Goal: Task Accomplishment & Management: Complete application form

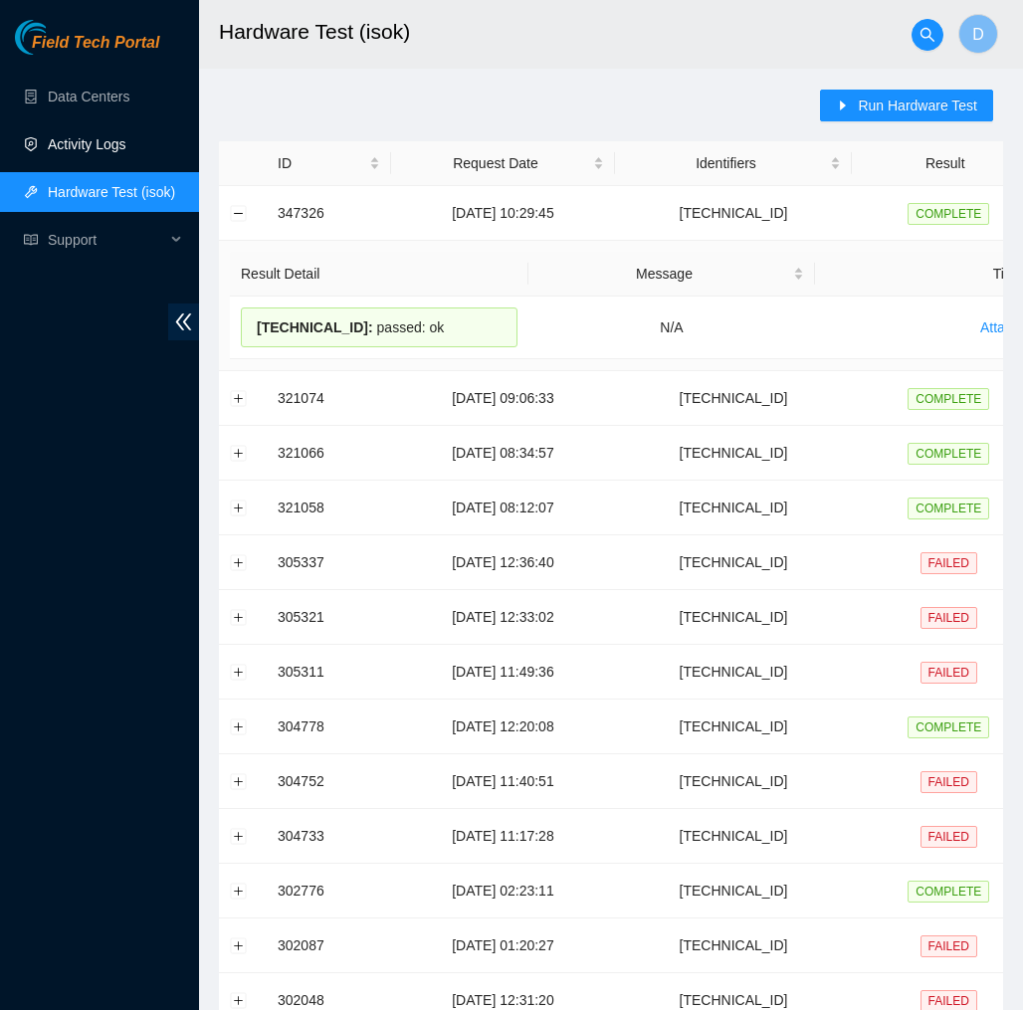
click at [113, 145] on link "Activity Logs" at bounding box center [87, 144] width 79 height 16
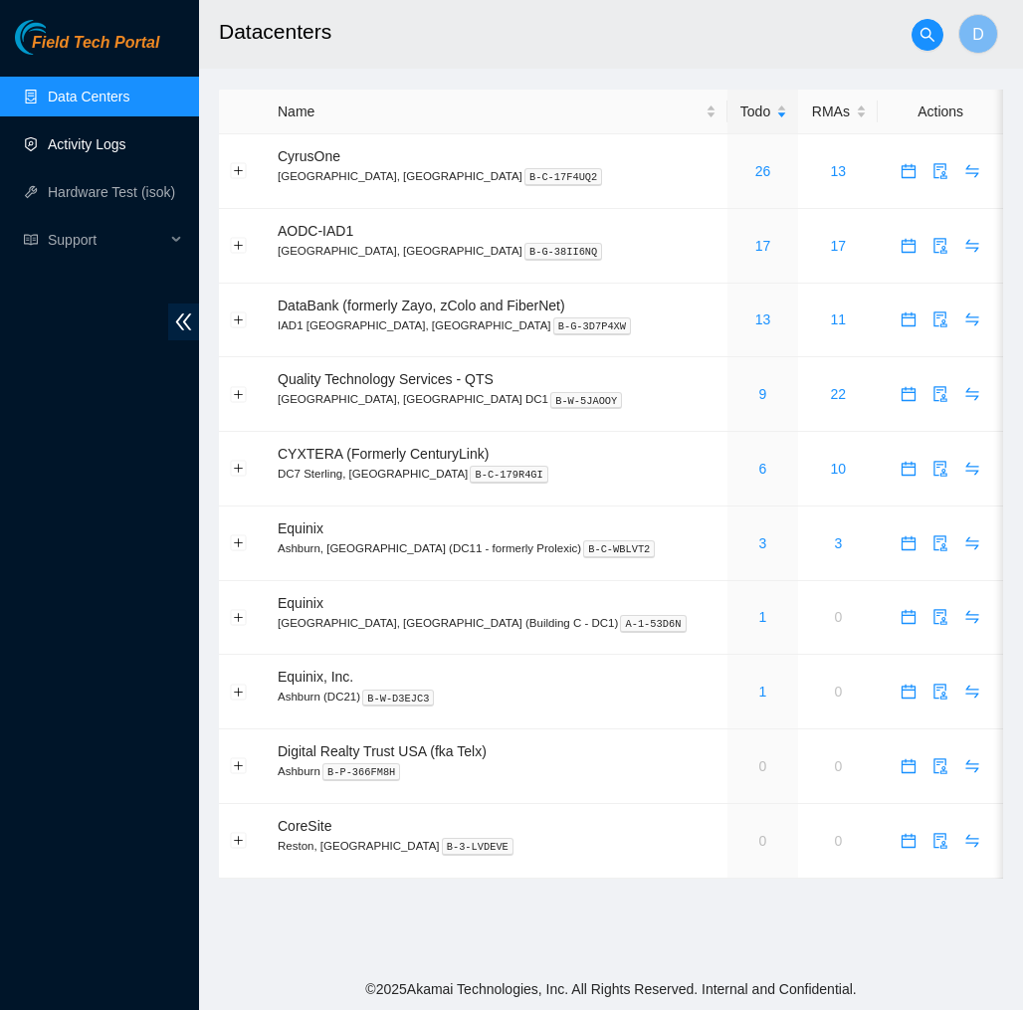
click at [126, 152] on link "Activity Logs" at bounding box center [87, 144] width 79 height 16
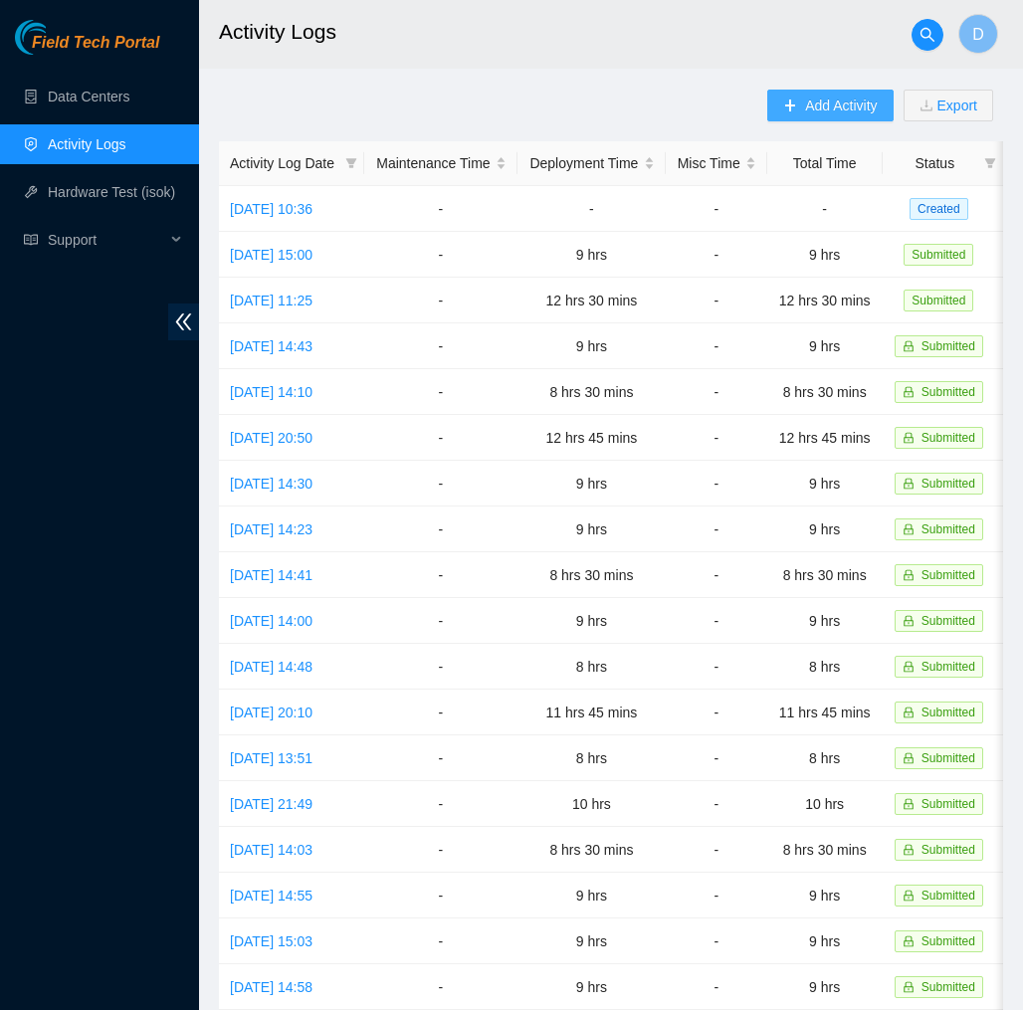
click at [805, 96] on span "Add Activity" at bounding box center [841, 106] width 72 height 22
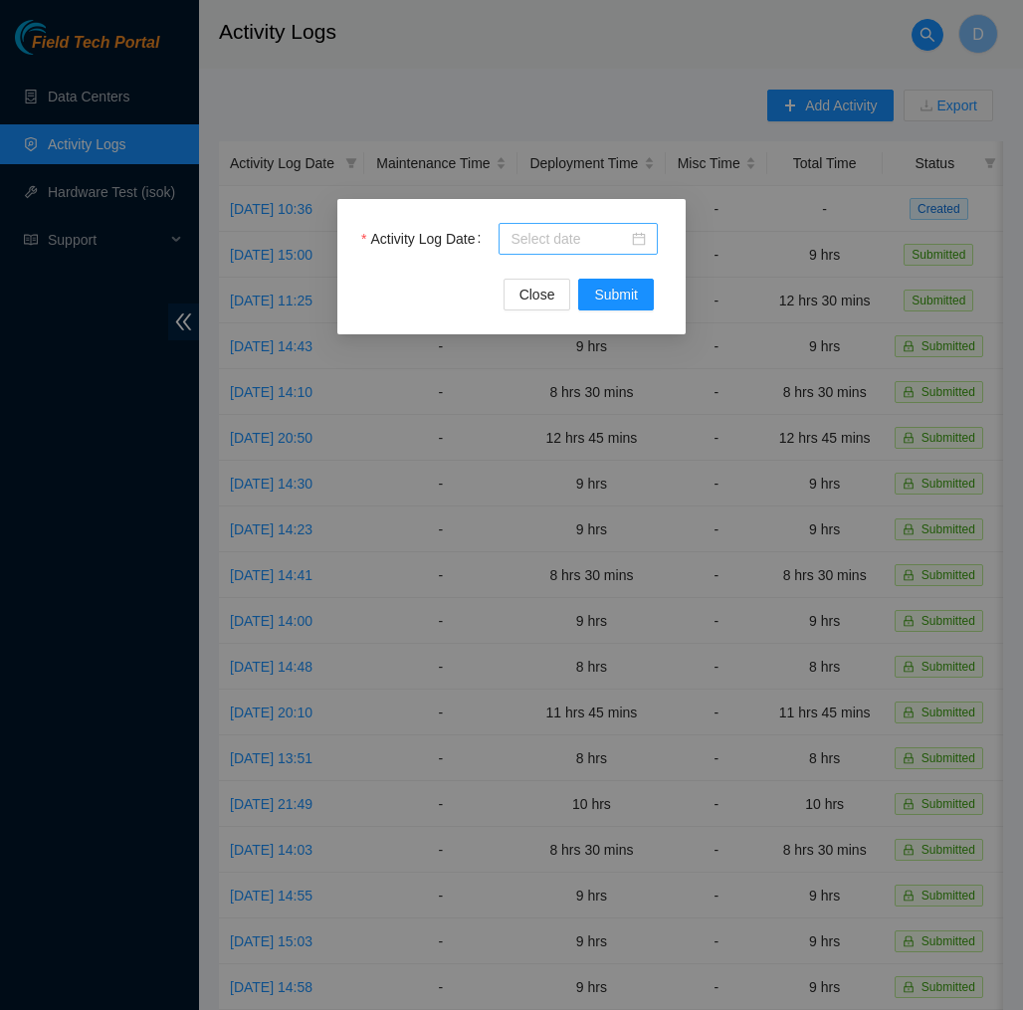
click at [634, 234] on div at bounding box center [577, 239] width 135 height 22
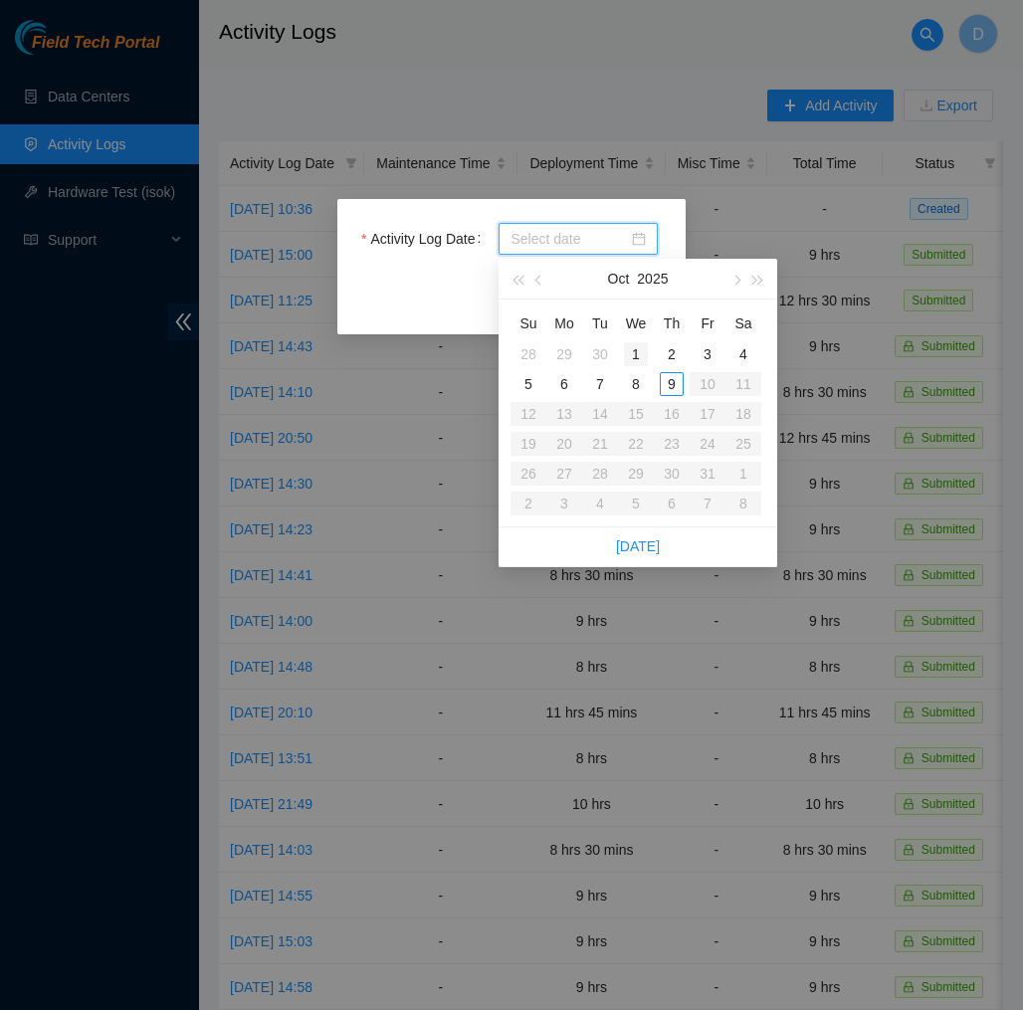
type input "2025-10-01"
type input "[DATE]"
click at [636, 382] on div "8" at bounding box center [636, 384] width 24 height 24
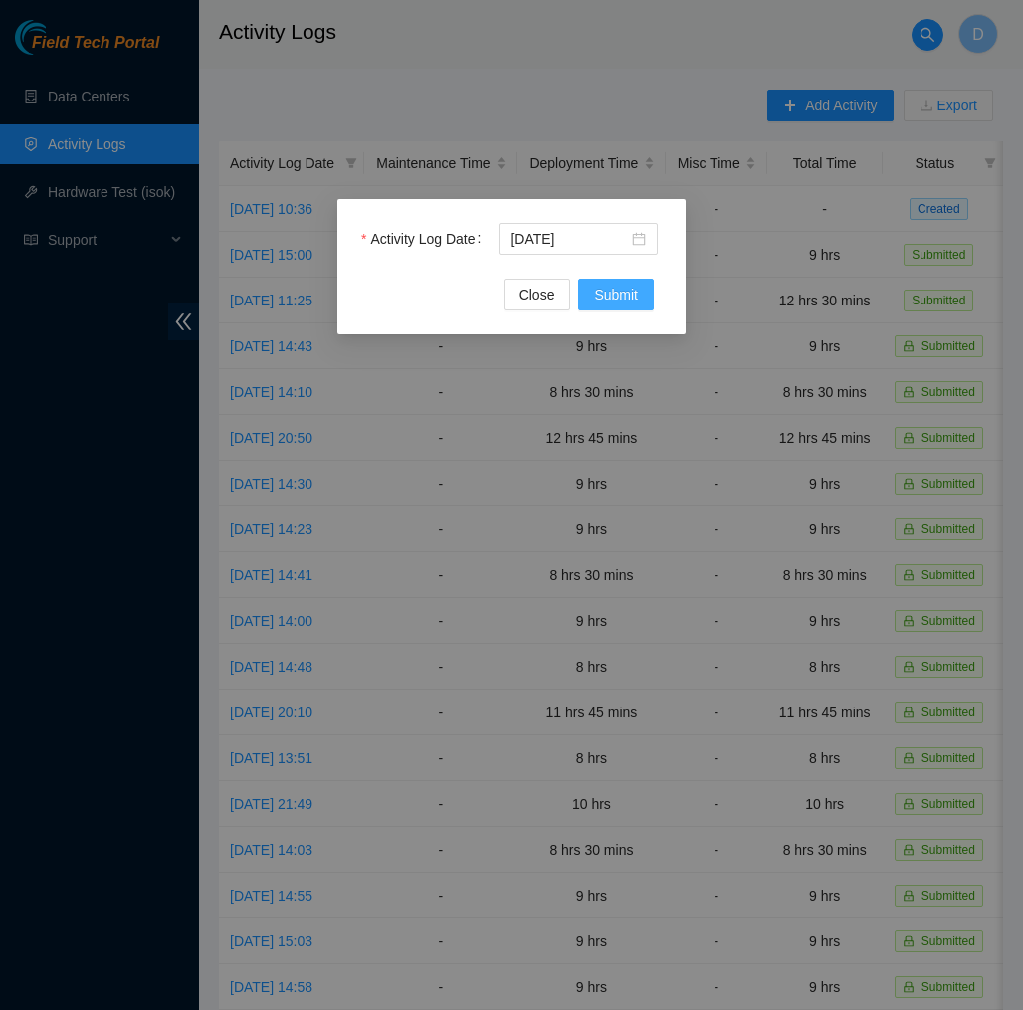
click at [634, 306] on button "Submit" at bounding box center [616, 295] width 76 height 32
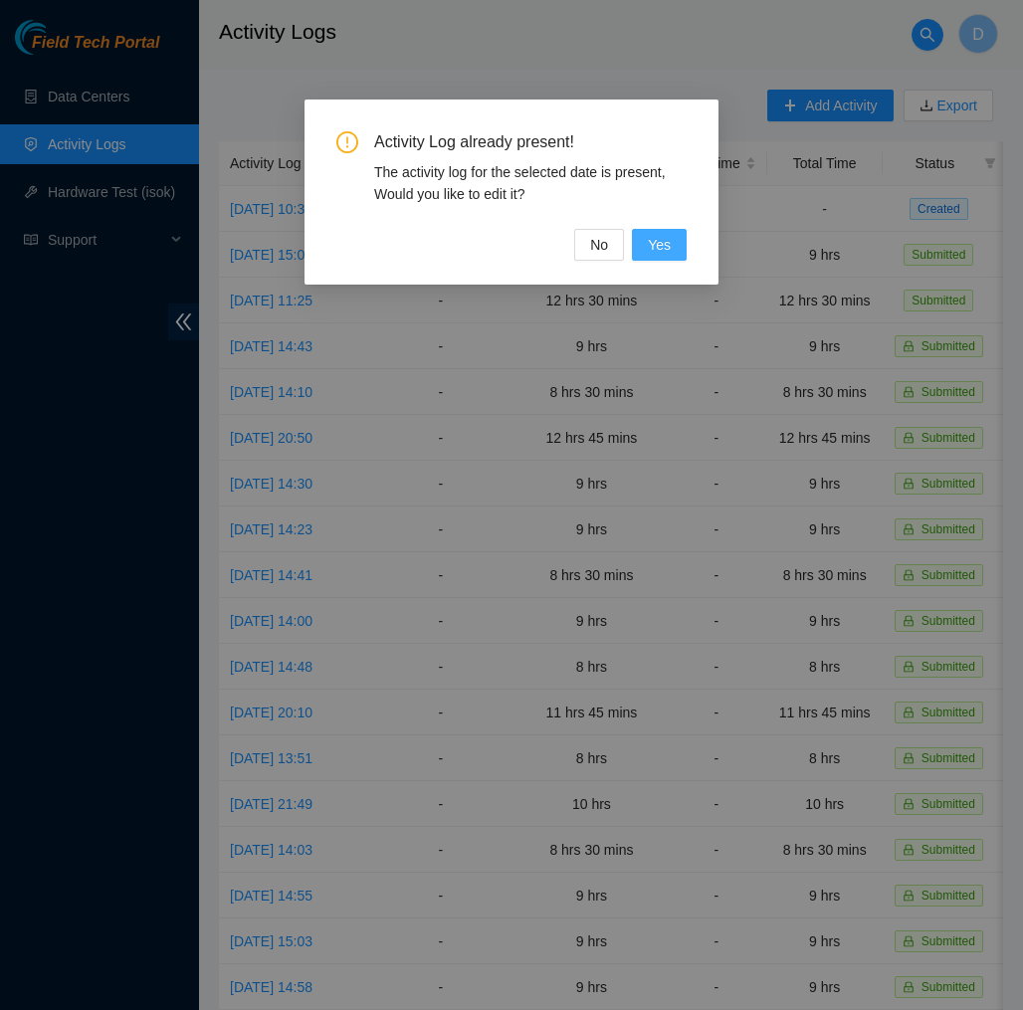
click at [672, 245] on button "Yes" at bounding box center [659, 245] width 55 height 32
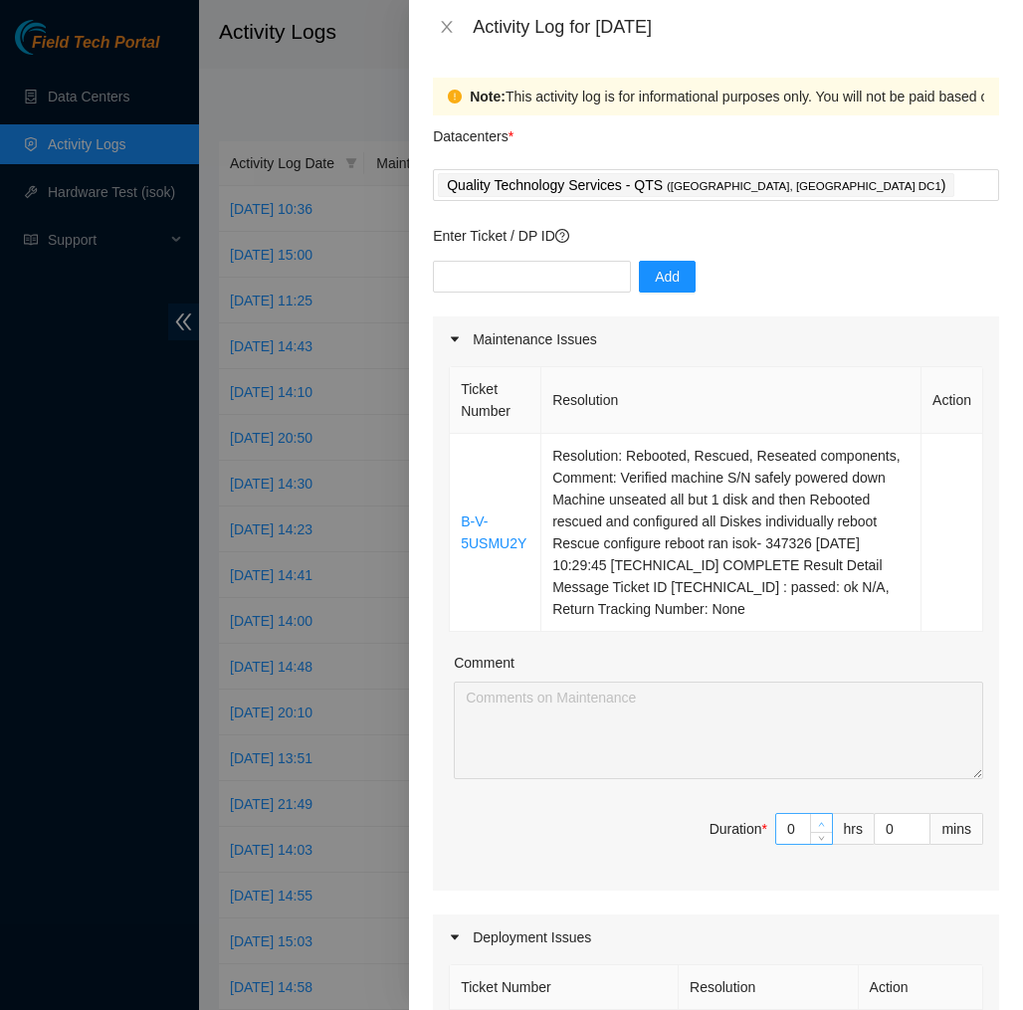
type input "1"
click at [822, 828] on icon "up" at bounding box center [821, 824] width 7 height 7
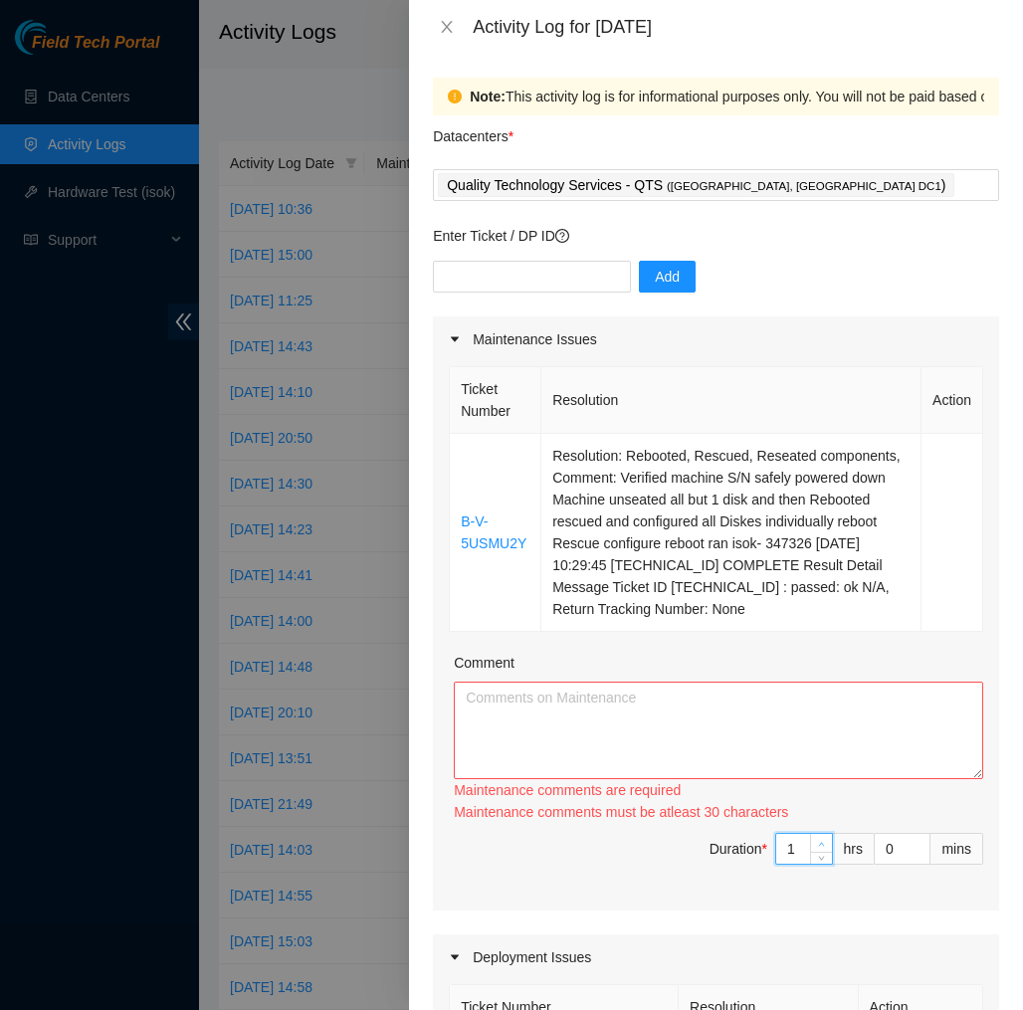
type input "2"
click at [822, 843] on div "Ticket Number Resolution Action B-V-5USMU2Y Resolution: Rebooted, Rescued, Rese…" at bounding box center [716, 636] width 566 height 548
click at [822, 823] on div "Maintenance comments must be atleast 60 characters" at bounding box center [718, 812] width 529 height 22
type input "1"
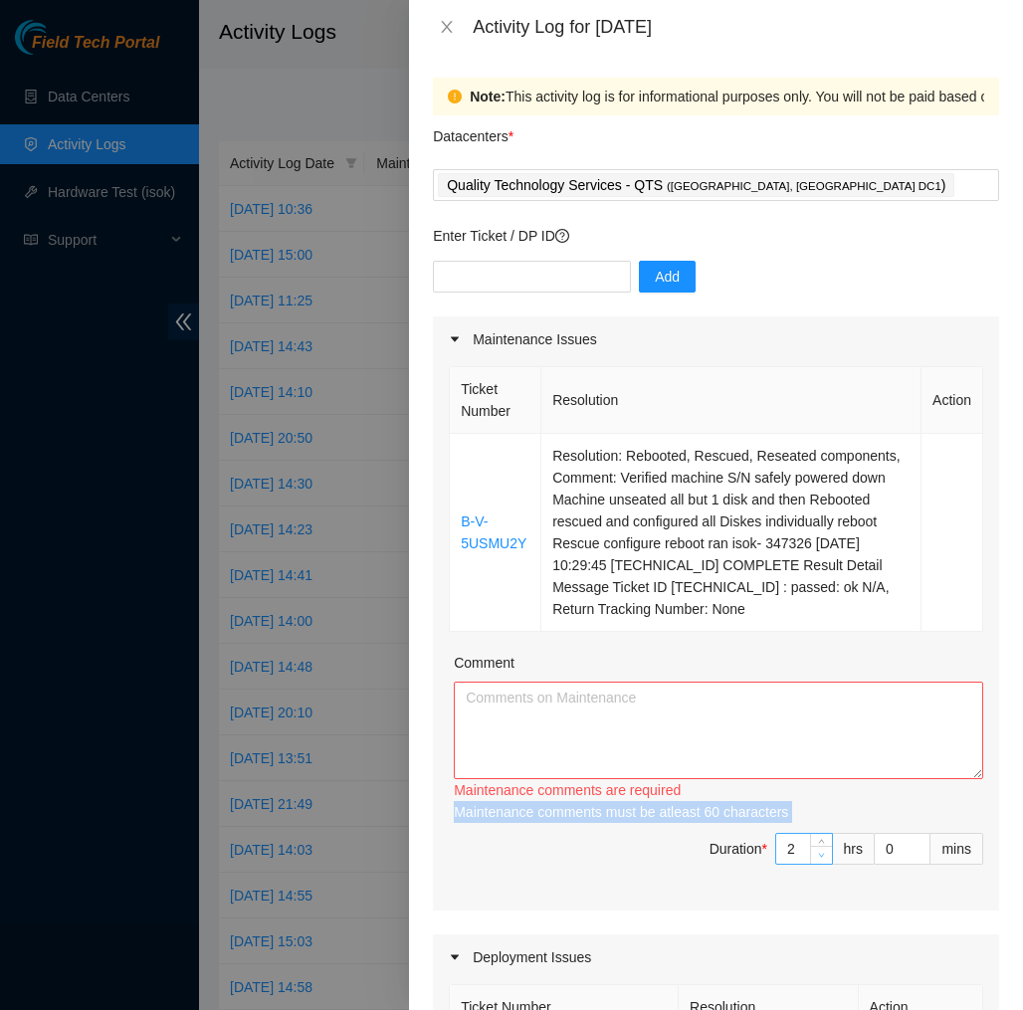
type input "1"
click at [817, 864] on span "Decrease Value" at bounding box center [821, 855] width 22 height 18
type input "0"
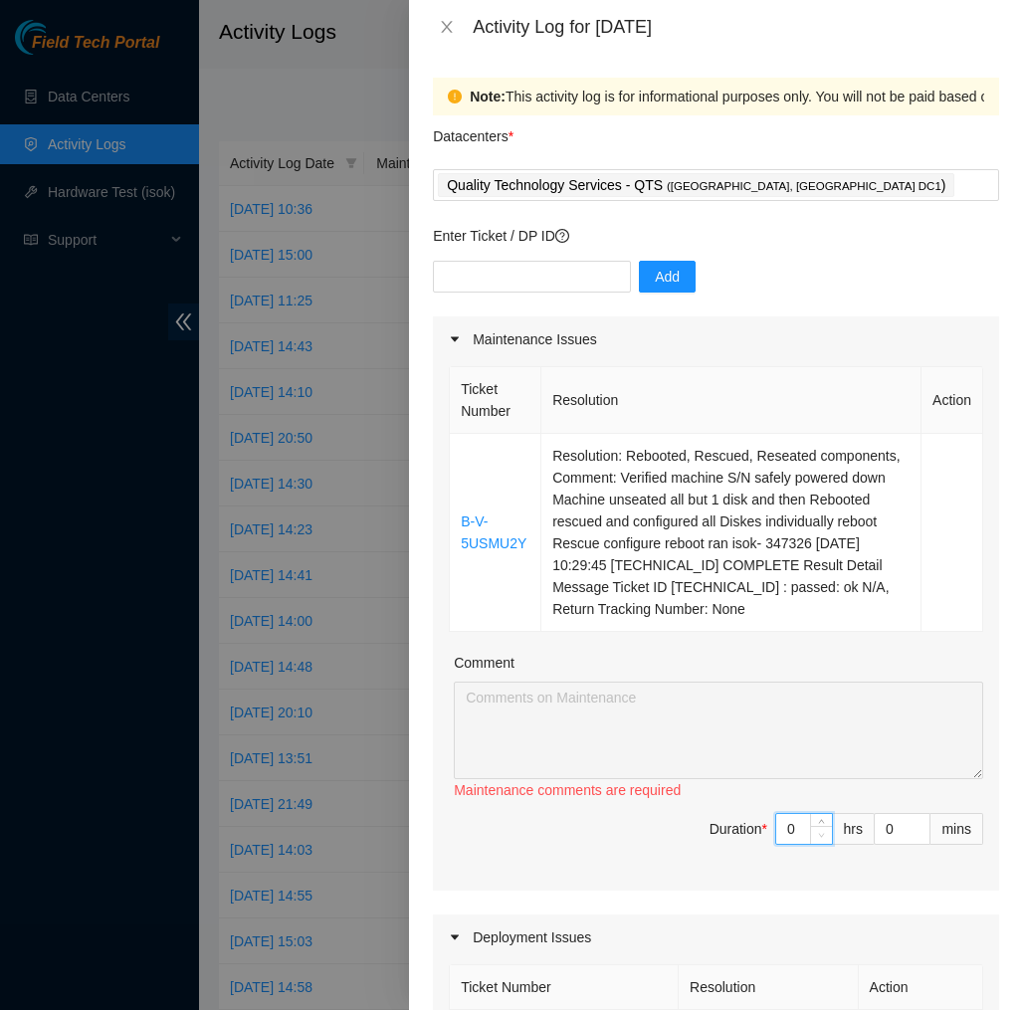
click at [817, 869] on span "Duration * 0 hrs 0 mins" at bounding box center [716, 841] width 534 height 56
type input "9"
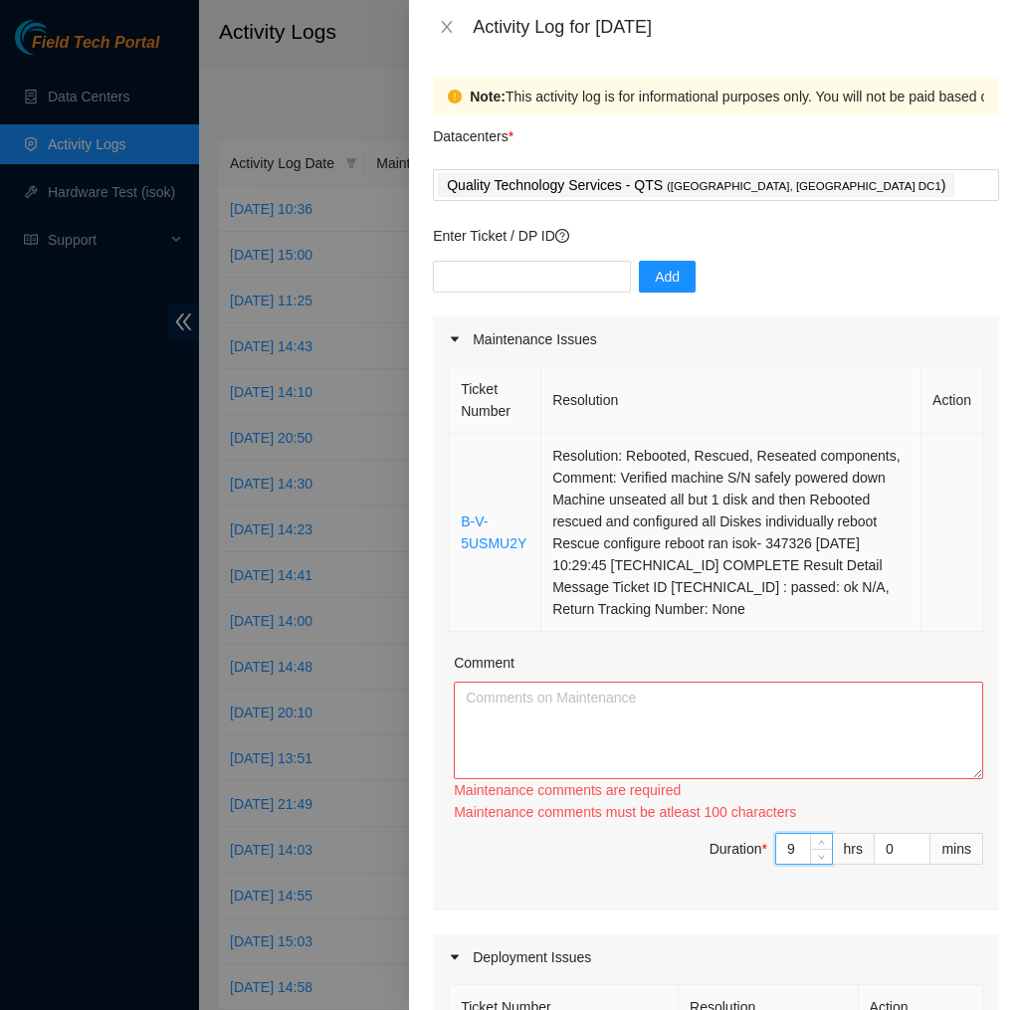
type input "9"
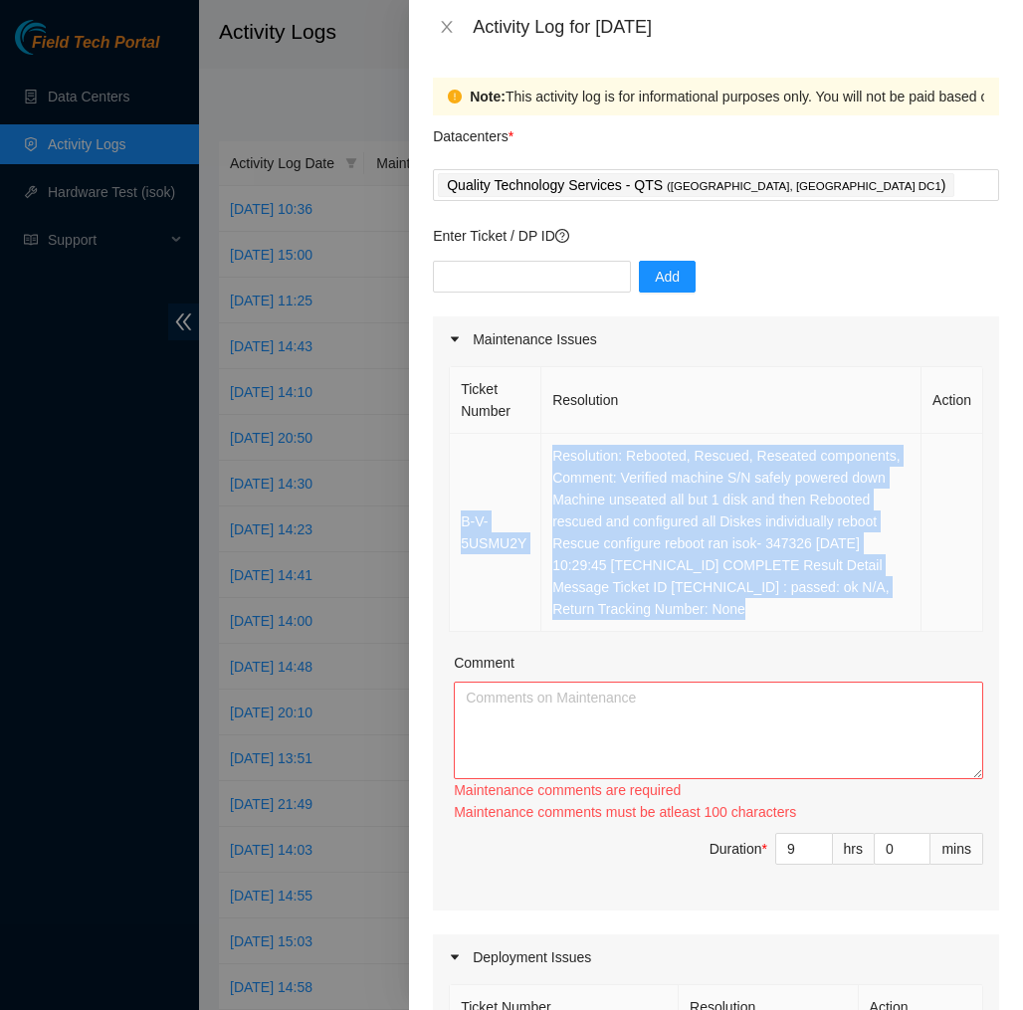
drag, startPoint x: 649, startPoint y: 632, endPoint x: 527, endPoint y: 449, distance: 219.7
click at [527, 449] on tr "B-V-5USMU2Y Resolution: Rebooted, Rescued, Reseated components, Comment: Verifi…" at bounding box center [716, 533] width 533 height 198
copy tr "B-V-5USMU2Y Resolution: Rebooted, Rescued, Reseated components, Comment: Verifi…"
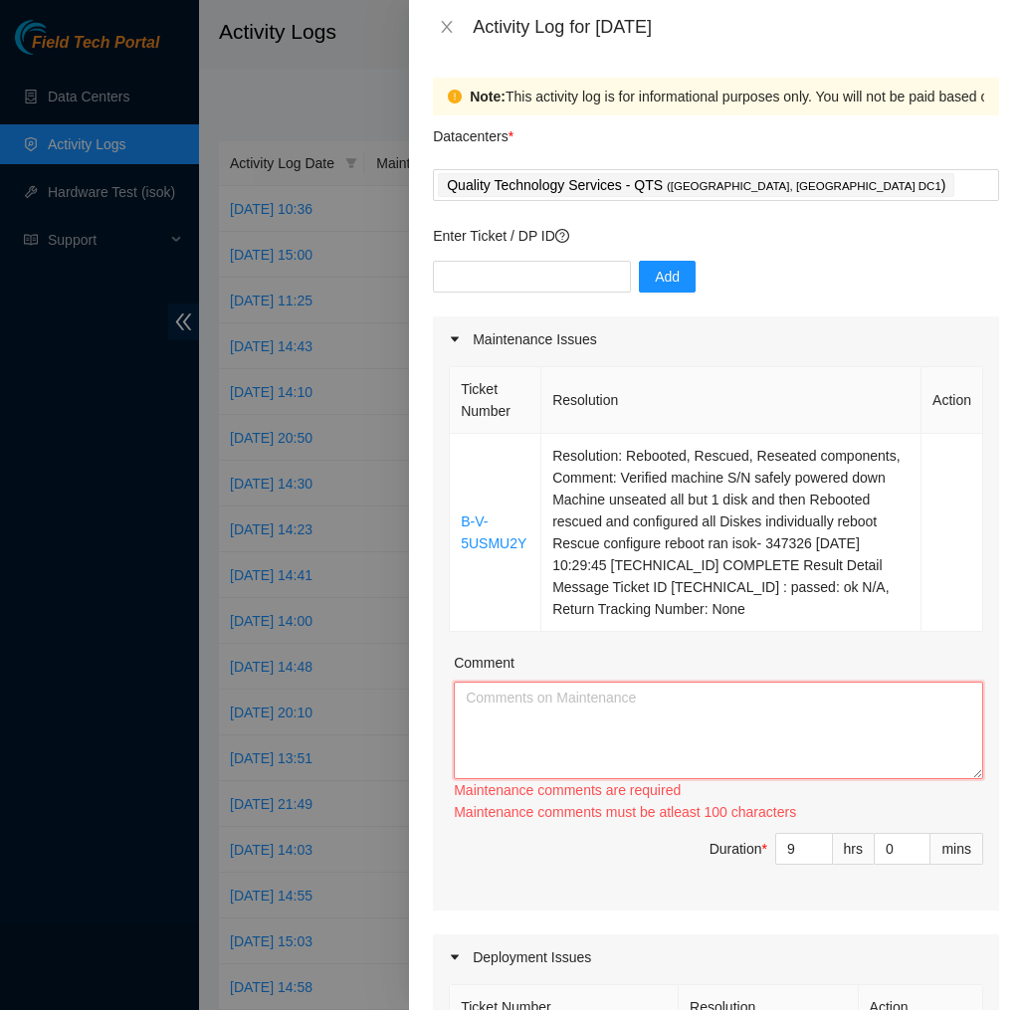
click at [537, 727] on textarea "Comment" at bounding box center [718, 731] width 529 height 98
paste textarea "B-V-5USMU2Y Resolution: Rebooted, Rescued, Reseated components, Comment: Verifi…"
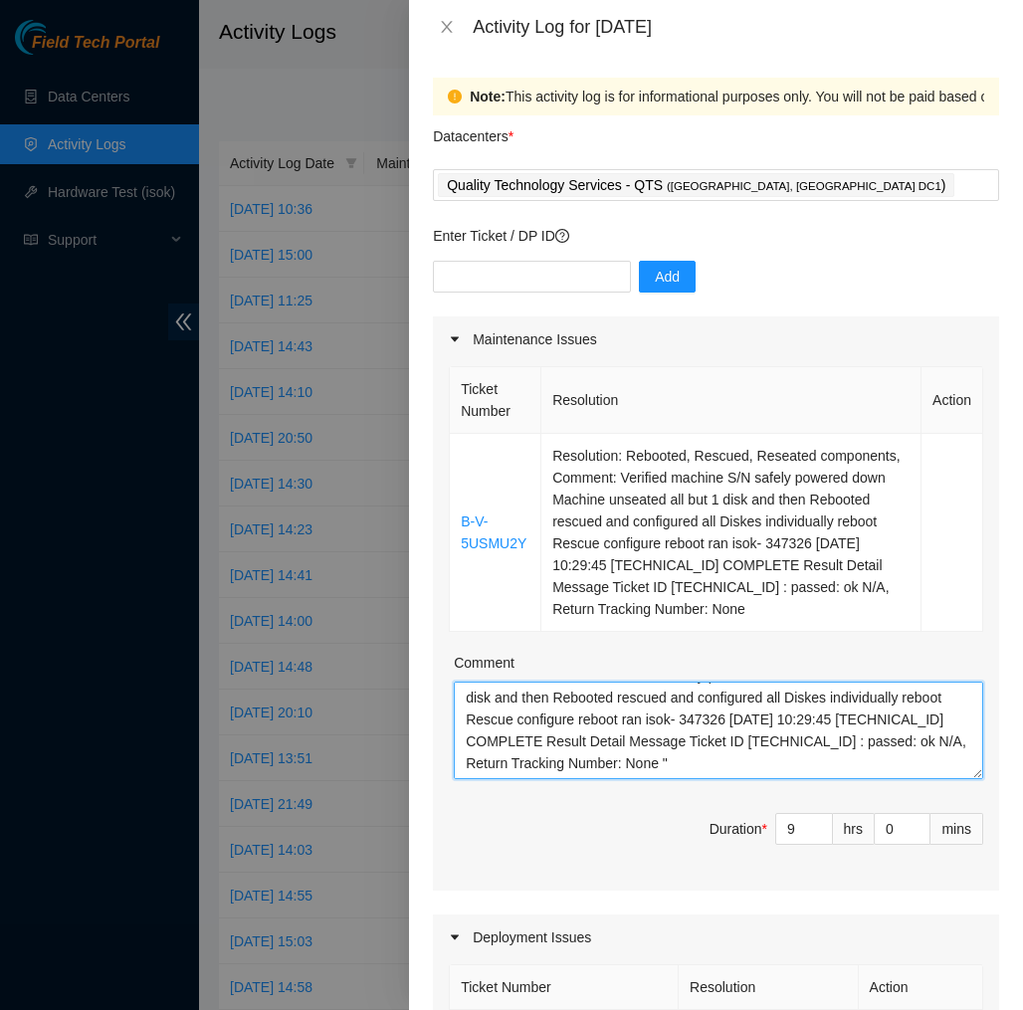
scroll to position [60, 0]
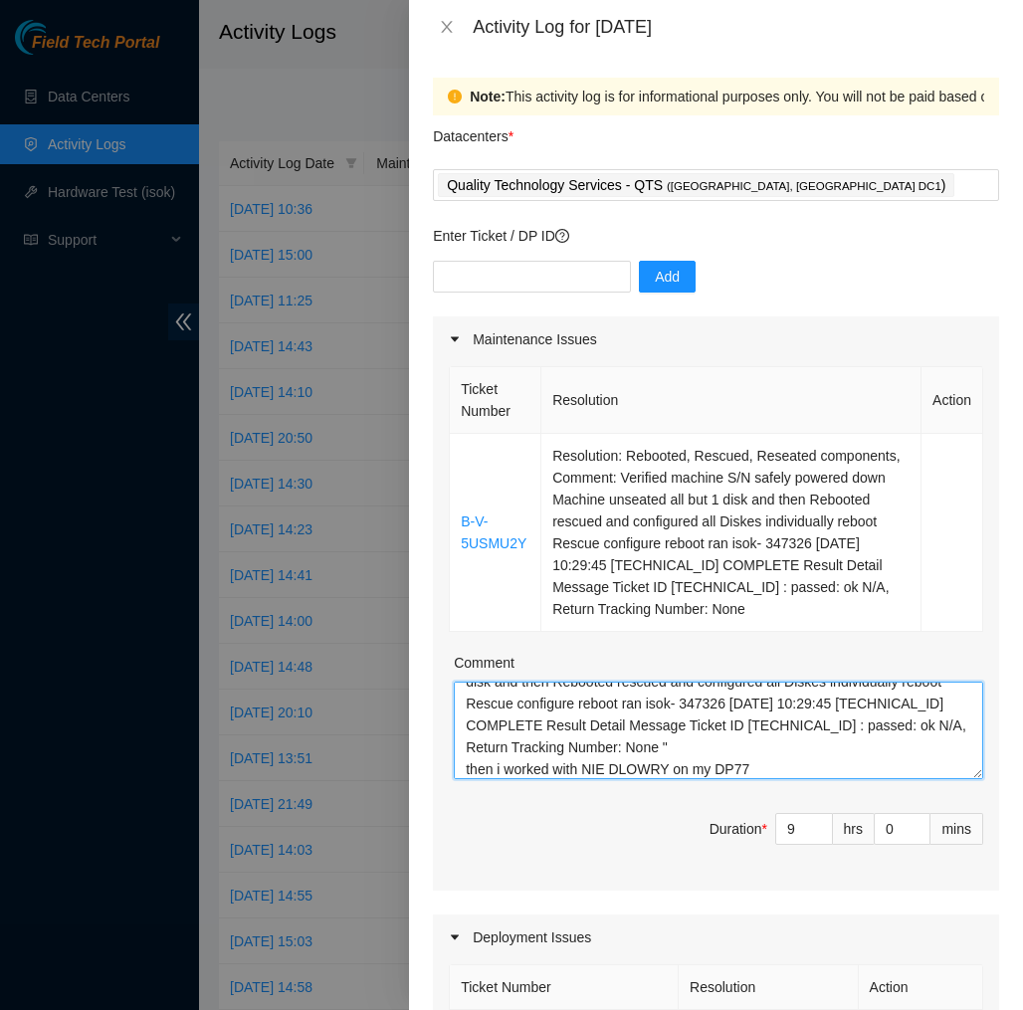
click at [715, 779] on textarea "B-V-5USMU2Y Resolution: Rebooted, Rescued, Reseated components, Comment: Verifi…" at bounding box center [718, 731] width 529 height 98
click at [763, 779] on textarea "B-V-5USMU2Y Resolution: Rebooted, Rescued, Reseated components, Comment: Verifi…" at bounding box center [718, 731] width 529 height 98
click at [503, 779] on textarea "B-V-5USMU2Y Resolution: Rebooted, Rescued, Reseated components, Comment: Verifi…" at bounding box center [718, 731] width 529 height 98
click at [788, 779] on textarea "B-V-5USMU2Y Resolution: Rebooted, Rescued, Reseated components, Comment: Verifi…" at bounding box center [718, 731] width 529 height 98
click at [857, 779] on textarea "B-V-5USMU2Y Resolution: Rebooted, Rescued, Reseated components, Comment: Verifi…" at bounding box center [718, 731] width 529 height 98
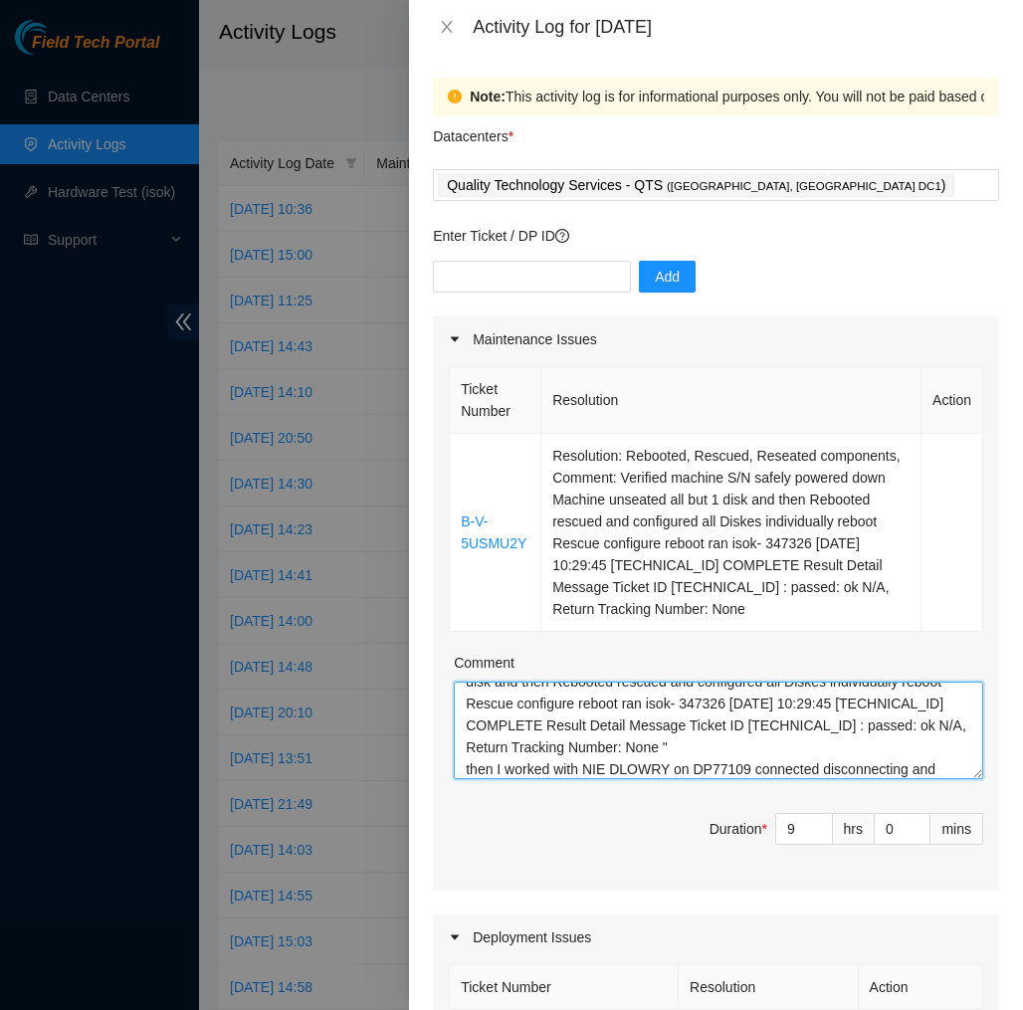
click at [962, 779] on textarea "B-V-5USMU2Y Resolution: Rebooted, Rescued, Reseated components, Comment: Verifi…" at bounding box center [718, 731] width 529 height 98
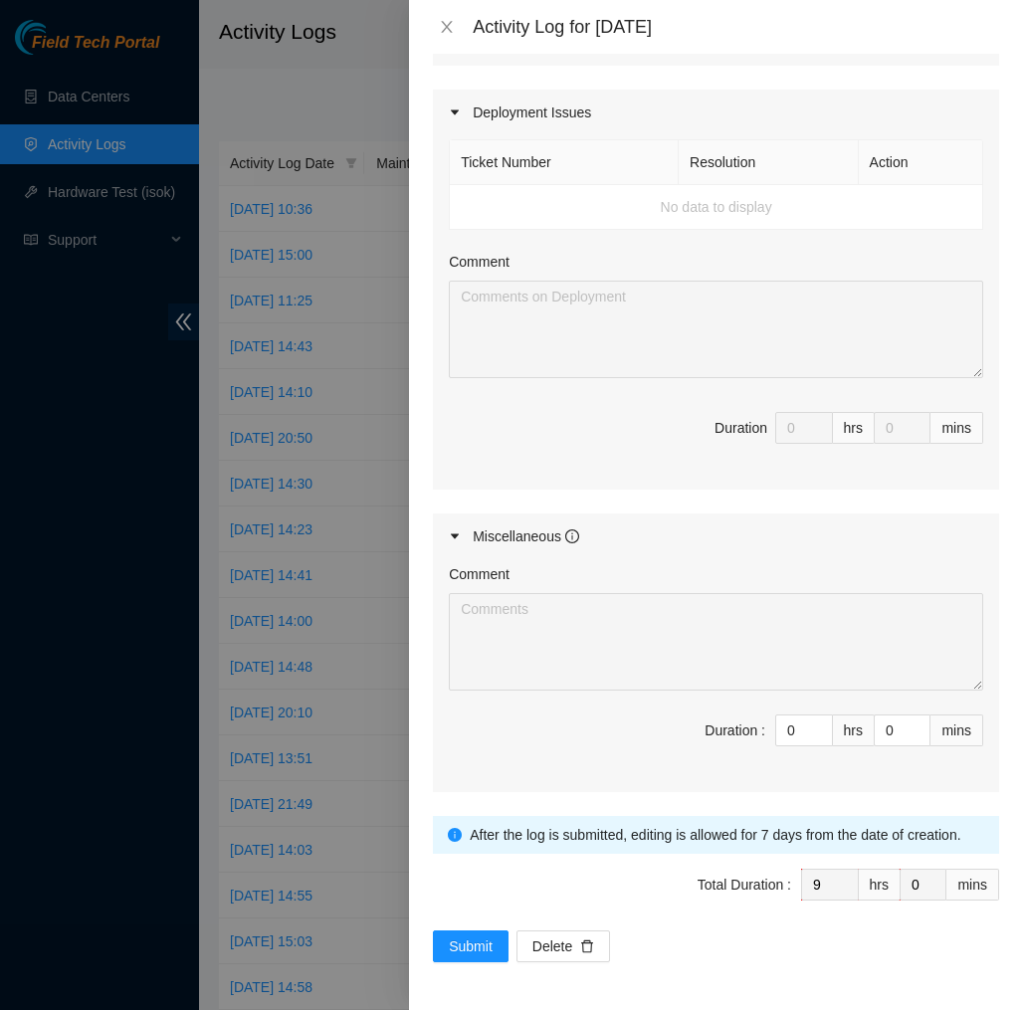
scroll to position [847, 0]
type textarea "B-V-5USMU2Y Resolution: Rebooted, Rescued, Reseated components, Comment: Verifi…"
click at [470, 940] on span "Submit" at bounding box center [471, 946] width 44 height 22
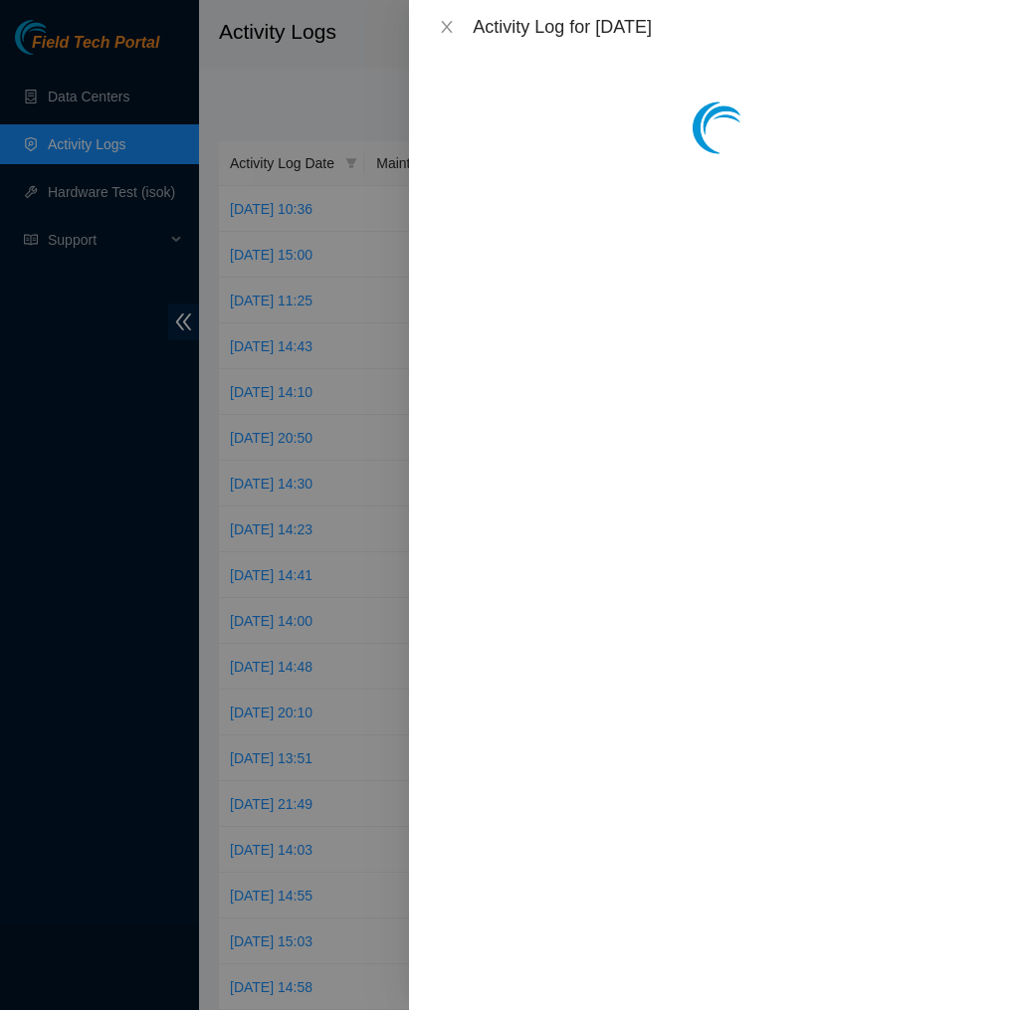
scroll to position [0, 0]
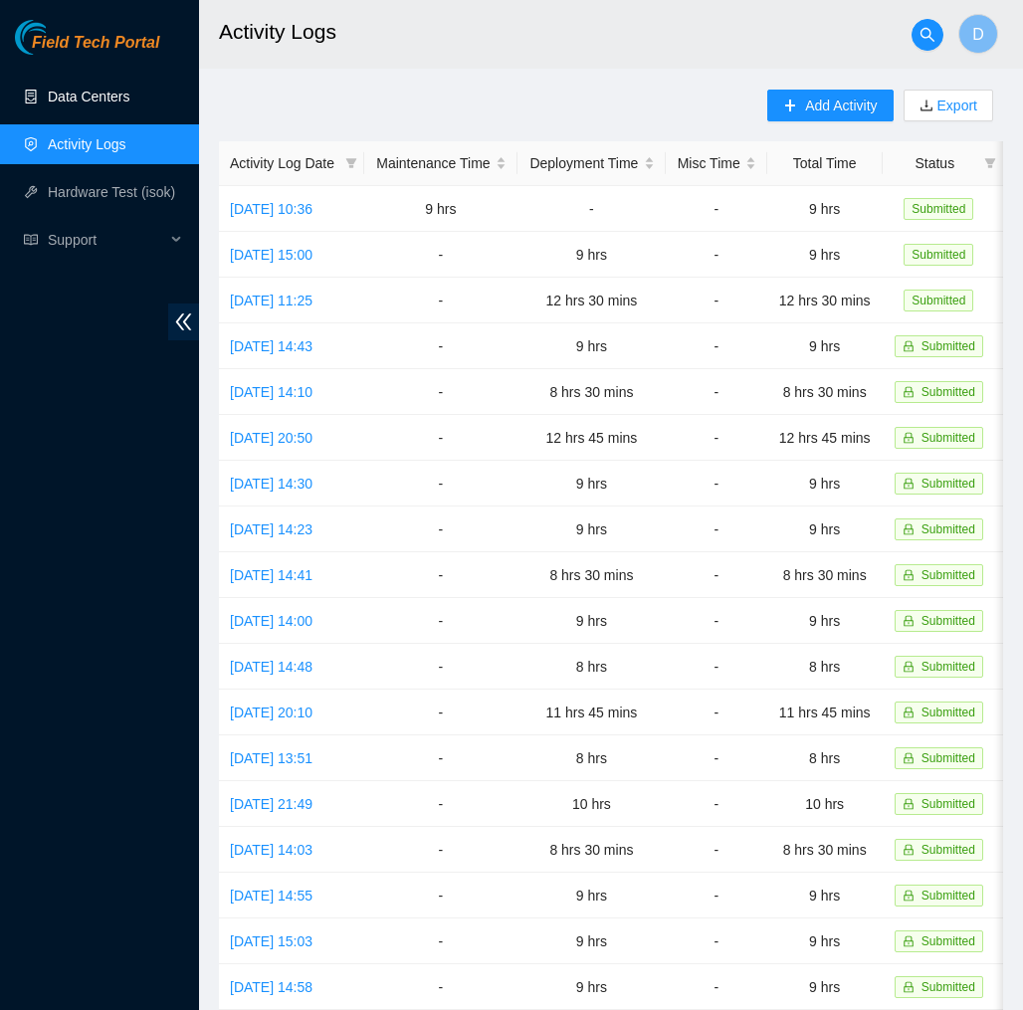
click at [102, 89] on link "Data Centers" at bounding box center [89, 97] width 82 height 16
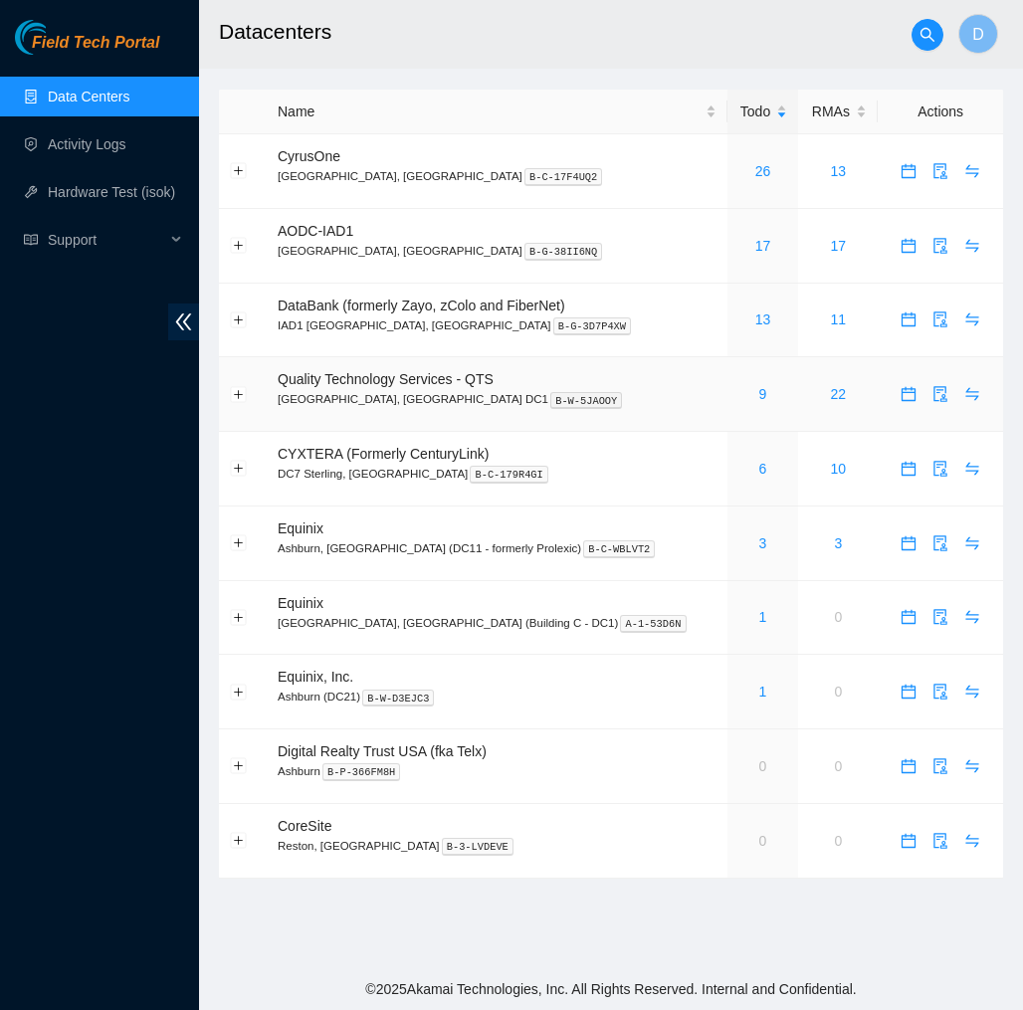
click at [738, 395] on div "9" at bounding box center [763, 394] width 50 height 22
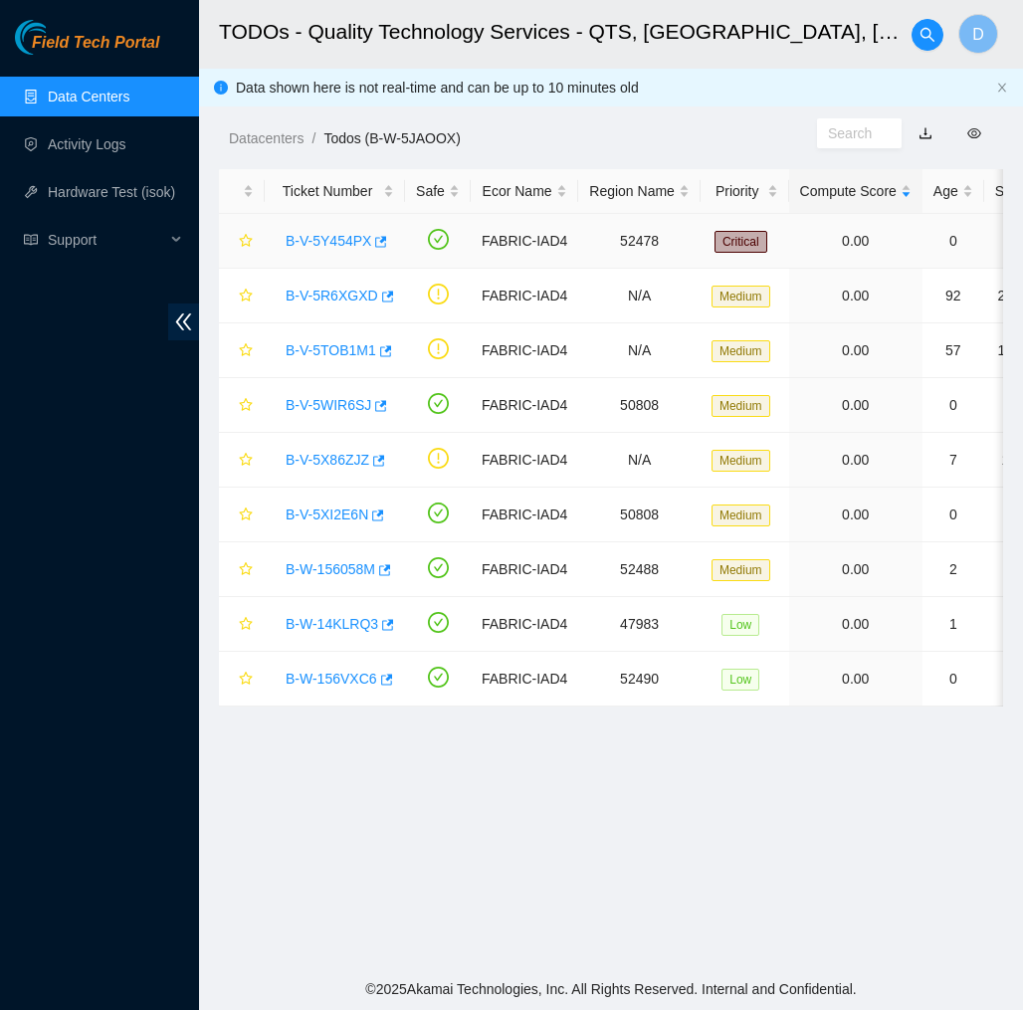
click at [346, 234] on link "B-V-5Y454PX" at bounding box center [329, 241] width 86 height 16
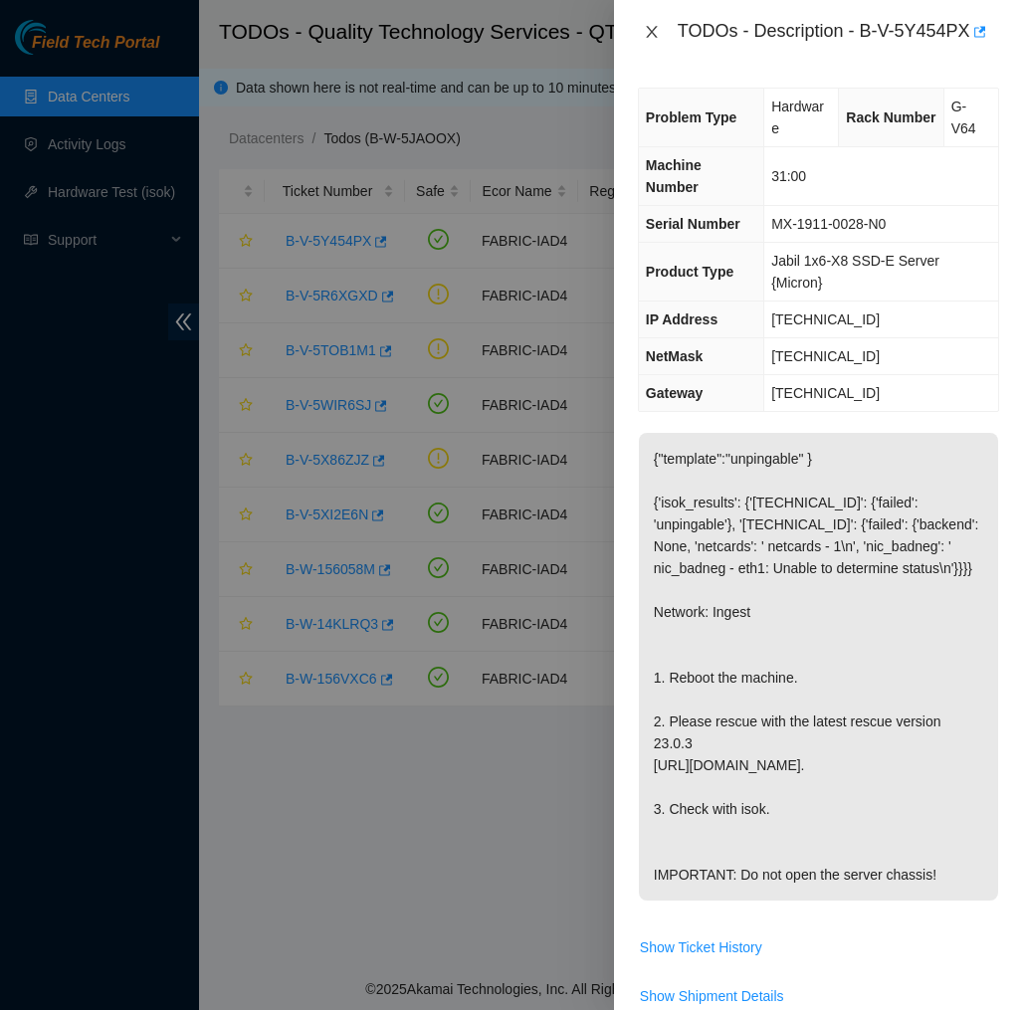
click at [652, 34] on icon "close" at bounding box center [652, 32] width 16 height 16
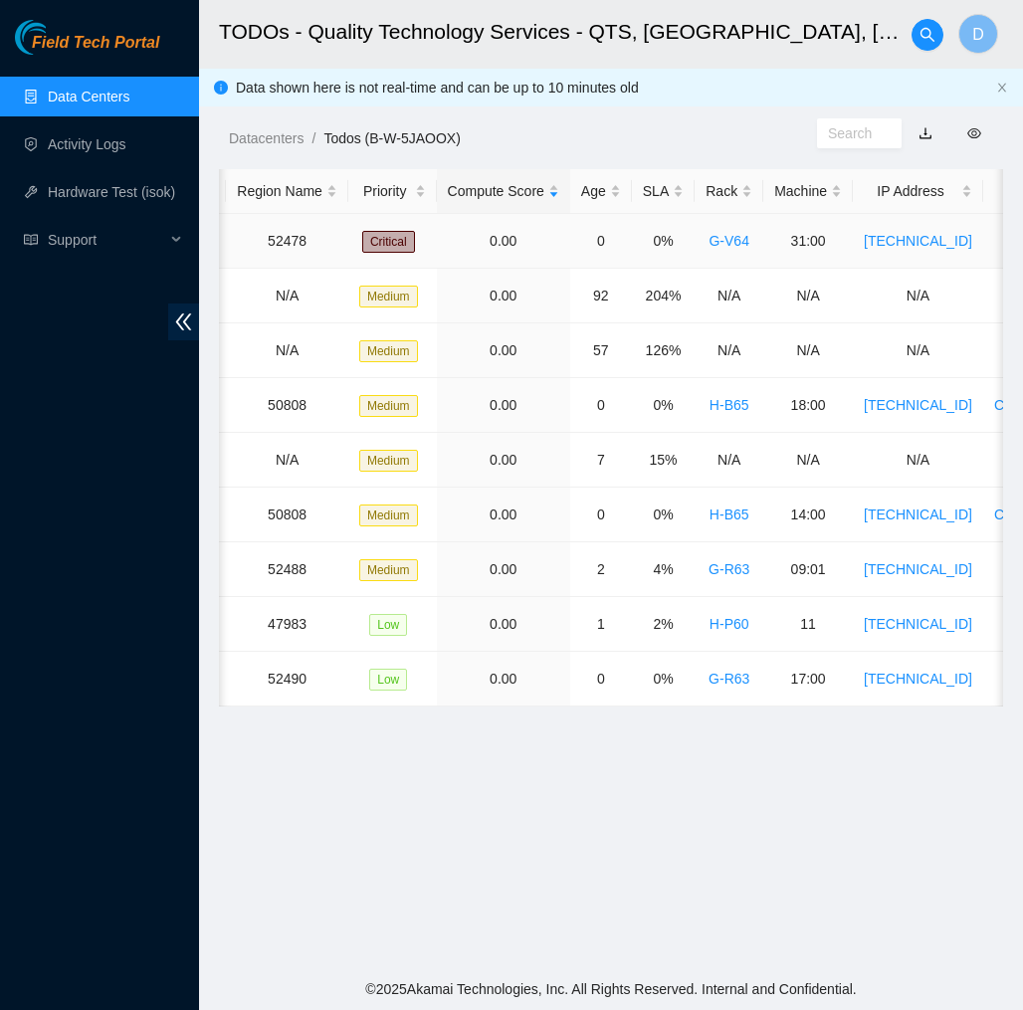
scroll to position [0, 353]
click at [387, 239] on span "Critical" at bounding box center [387, 242] width 53 height 22
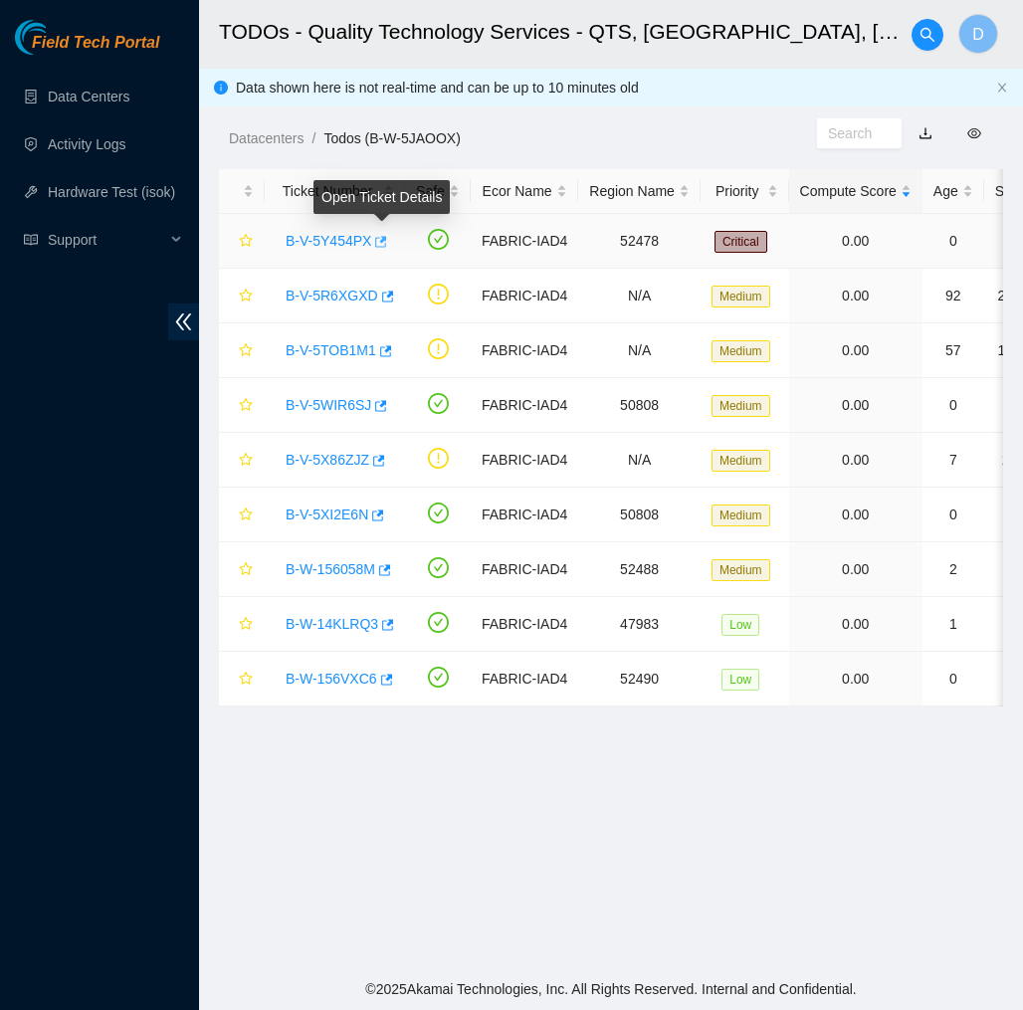
click at [386, 244] on icon "button" at bounding box center [379, 242] width 14 height 14
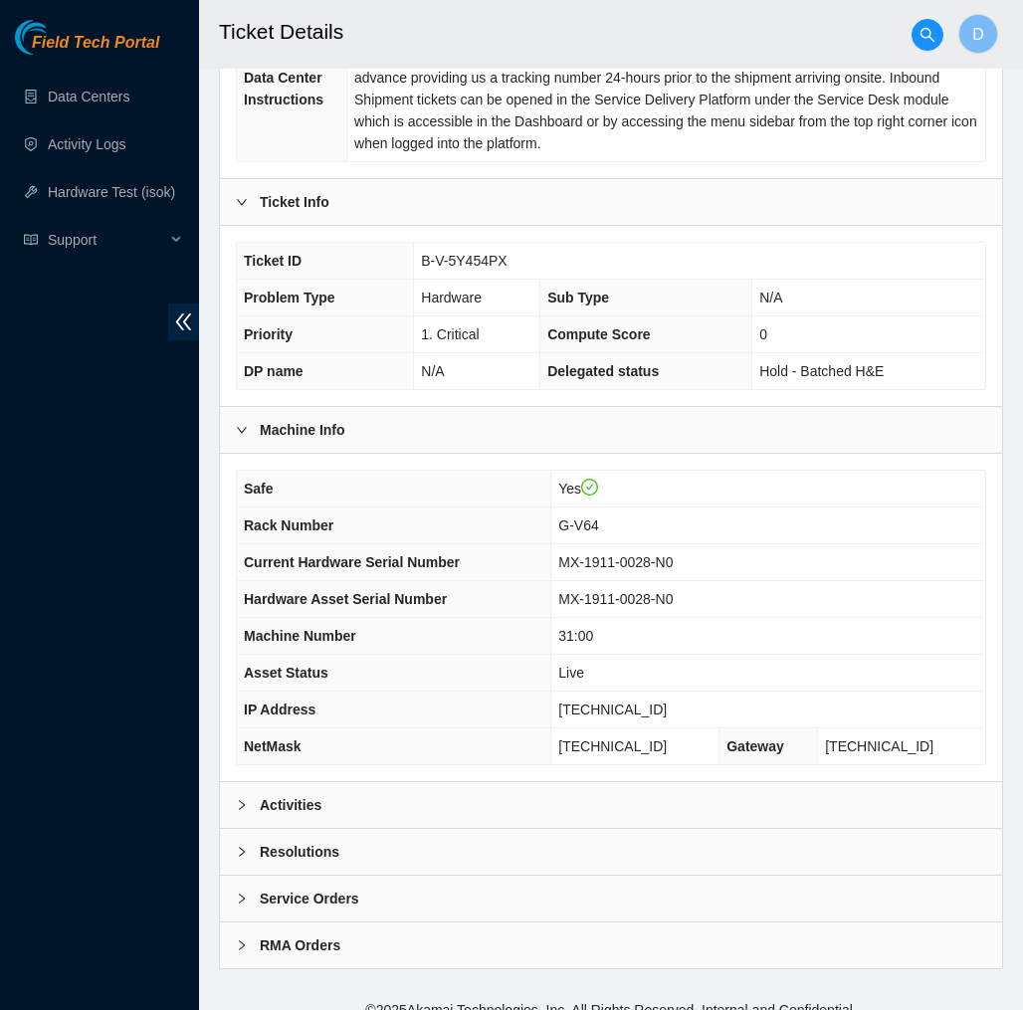
scroll to position [384, 0]
click at [395, 783] on div "Activities" at bounding box center [611, 806] width 782 height 46
